Goal: Task Accomplishment & Management: Use online tool/utility

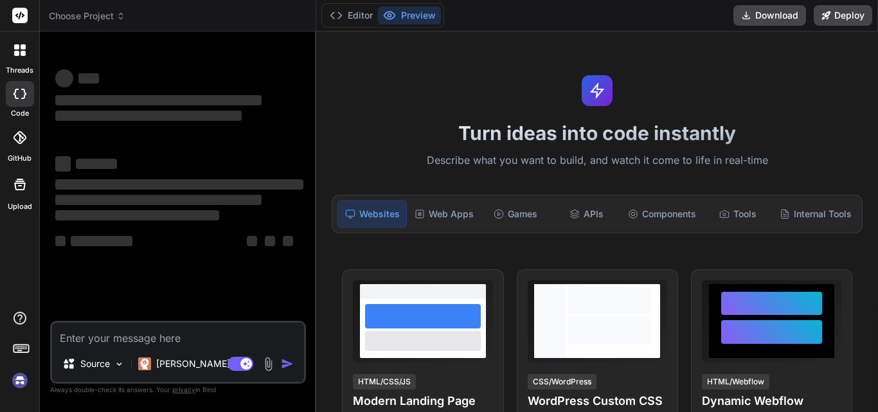
click at [111, 336] on textarea at bounding box center [178, 334] width 252 height 23
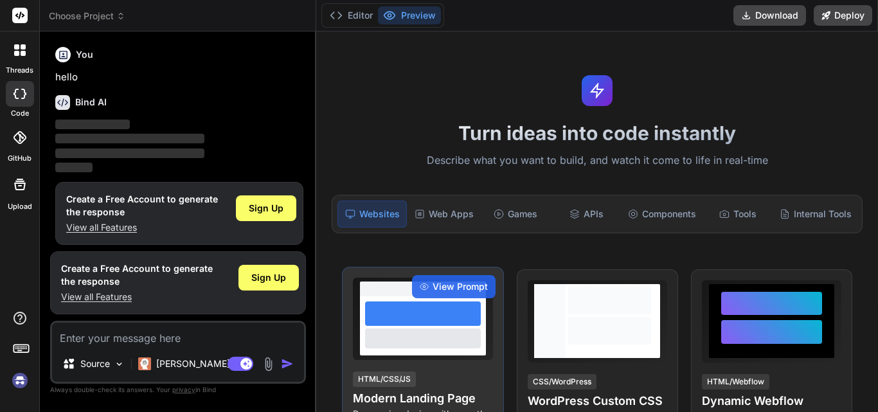
scroll to position [6, 0]
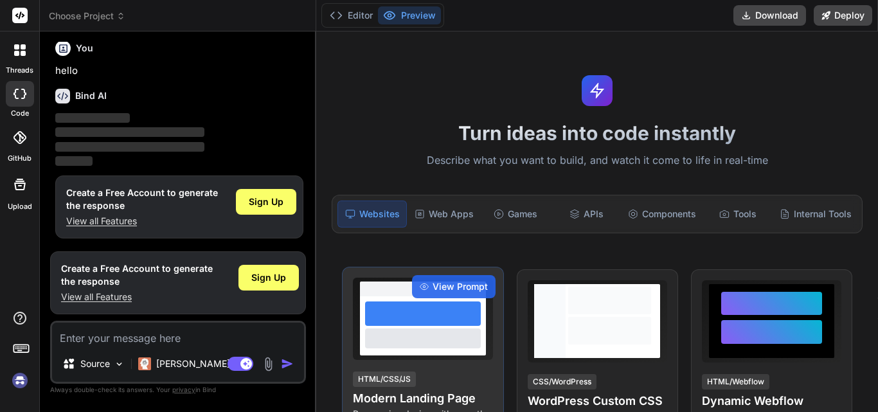
type textarea "x"
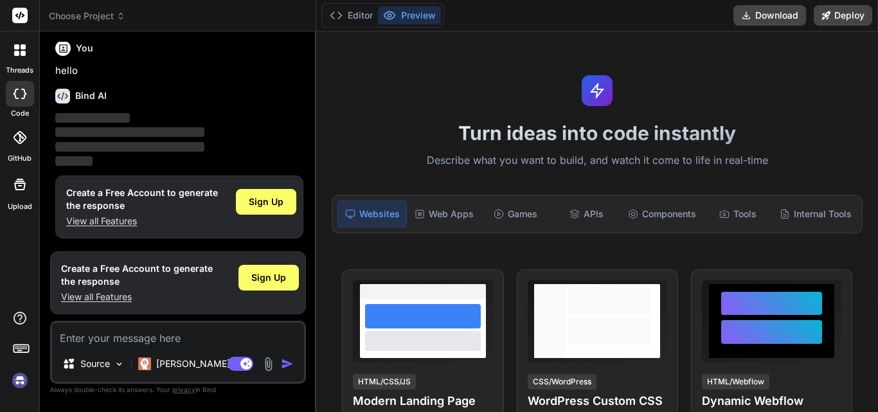
click at [112, 330] on textarea at bounding box center [178, 334] width 252 height 23
paste textarea "CREATE PROCEDURE [dbo].[UspGetSchedulerListsForAdmins] @userid varchar(10), @cu…"
type textarea "CREATE PROCEDURE [dbo].[UspGetSchedulerListsForAdmins] @userid varchar(10), @cu…"
type textarea "x"
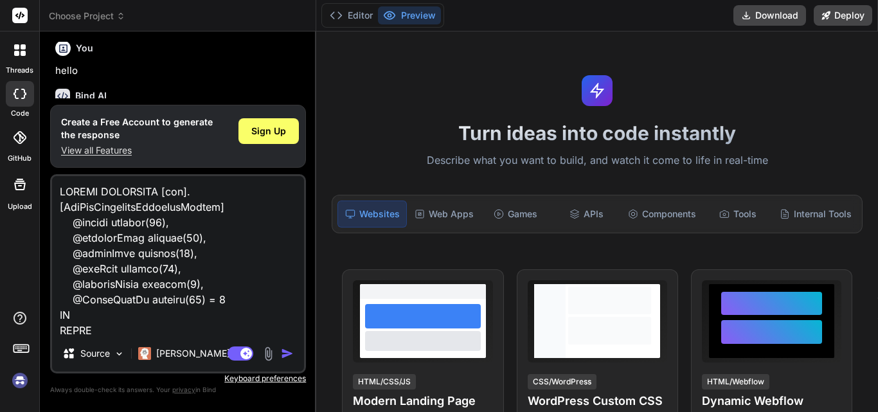
scroll to position [4288, 0]
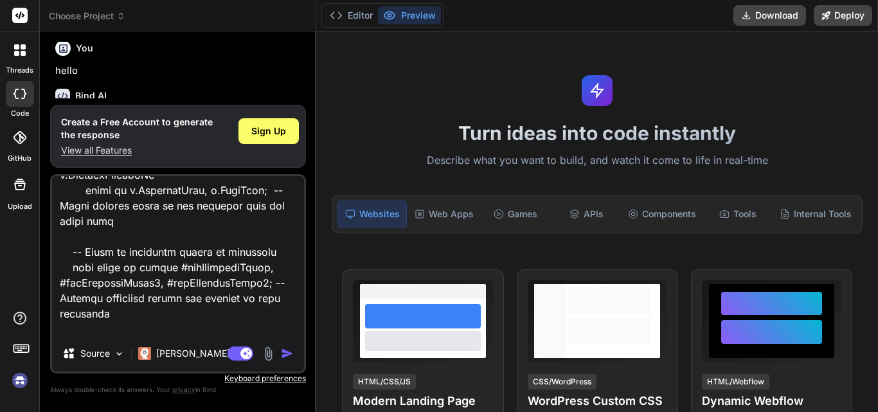
paste textarea "Msg 102, Level 15, State 1, Procedure UspGetSchedulerListsForAdmins, Line 252 […"
type textarea "CREATE PROCEDURE [dbo].[UspGetSchedulerListsForAdmins] @userid varchar(10), @cu…"
type textarea "x"
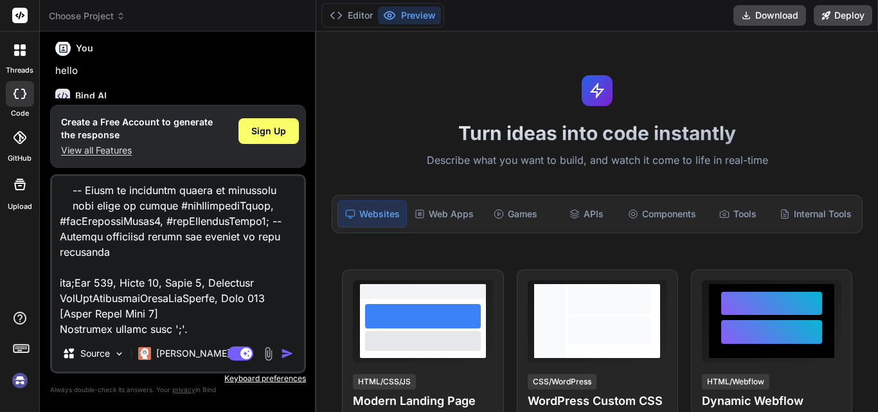
type textarea "CREATE PROCEDURE [dbo].[UspGetSchedulerListsForAdmins] @userid varchar(10), @cu…"
click at [286, 350] on img "button" at bounding box center [287, 353] width 13 height 13
click at [289, 355] on img "button" at bounding box center [287, 353] width 13 height 13
click at [274, 134] on span "Sign Up" at bounding box center [268, 131] width 35 height 13
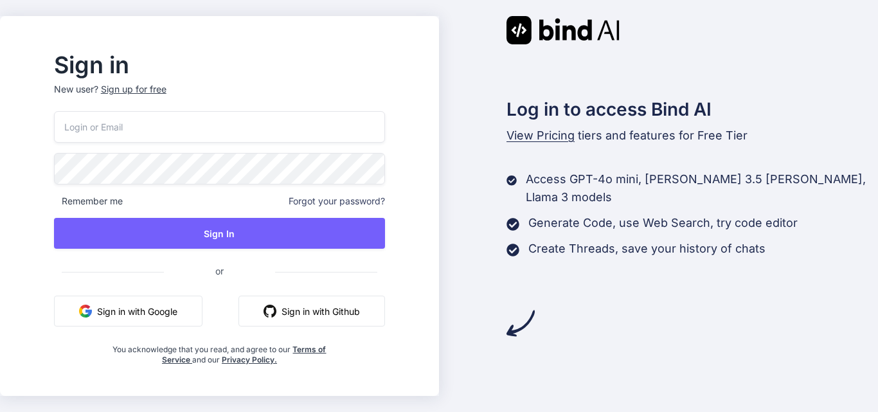
click at [208, 127] on input "email" at bounding box center [219, 126] width 331 height 31
